Goal: Find specific page/section: Find specific page/section

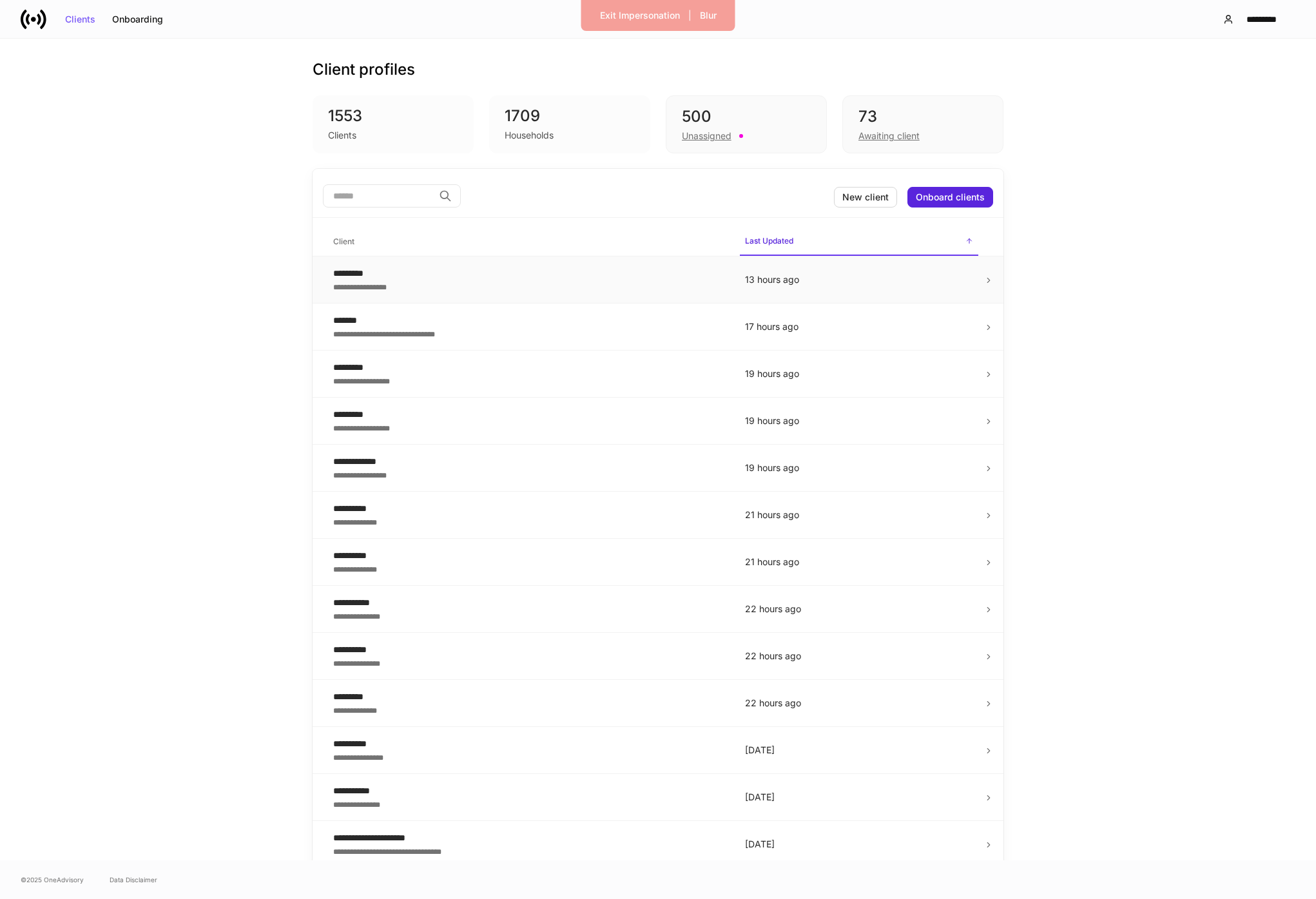
click at [463, 267] on div "*********" at bounding box center [529, 273] width 391 height 13
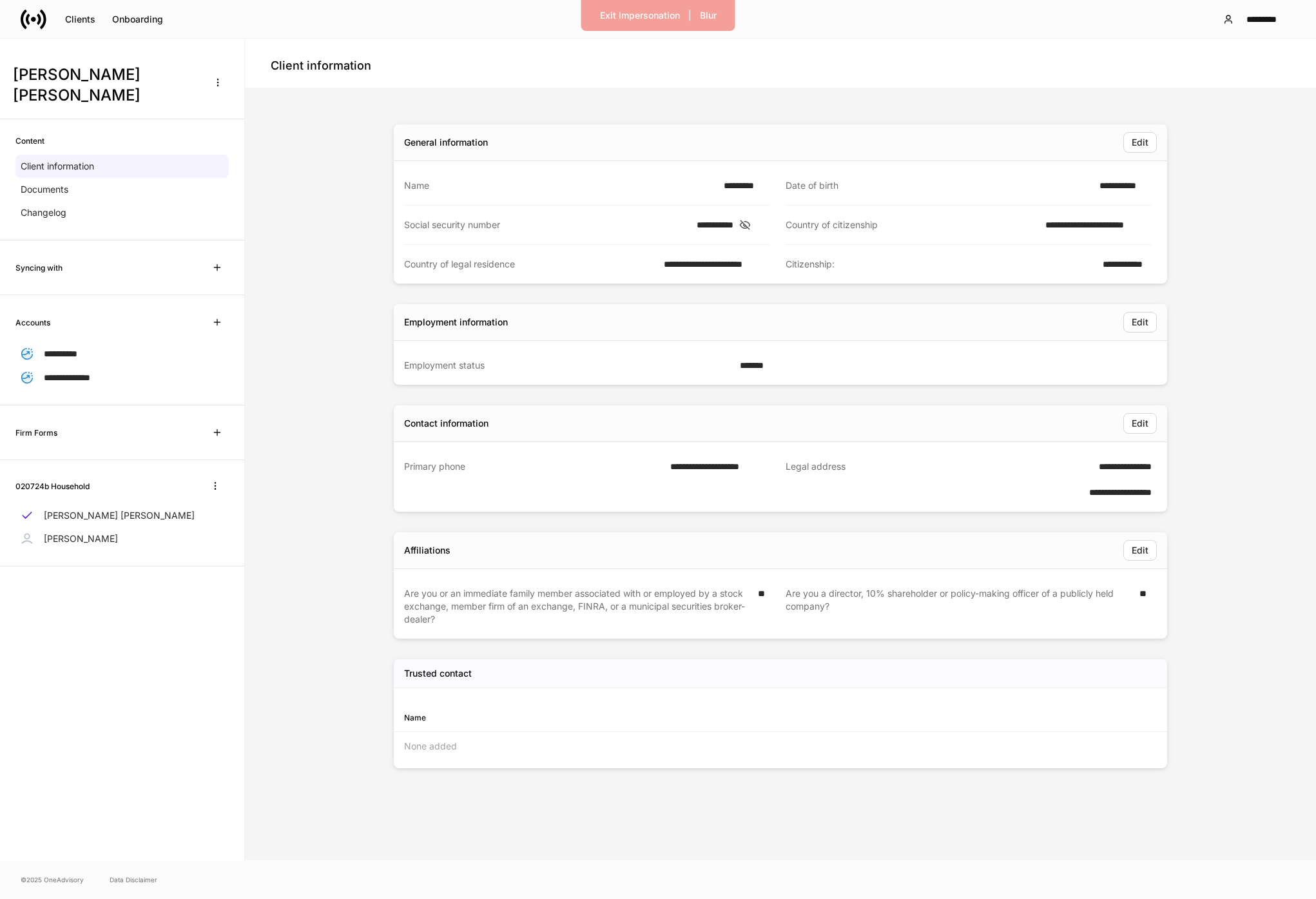
drag, startPoint x: 351, startPoint y: 207, endPoint x: 8, endPoint y: 167, distance: 345.3
click at [351, 207] on div "**********" at bounding box center [780, 474] width 1061 height 762
click at [638, 17] on div "Exit Impersonation" at bounding box center [640, 15] width 80 height 9
